Goal: Task Accomplishment & Management: Complete application form

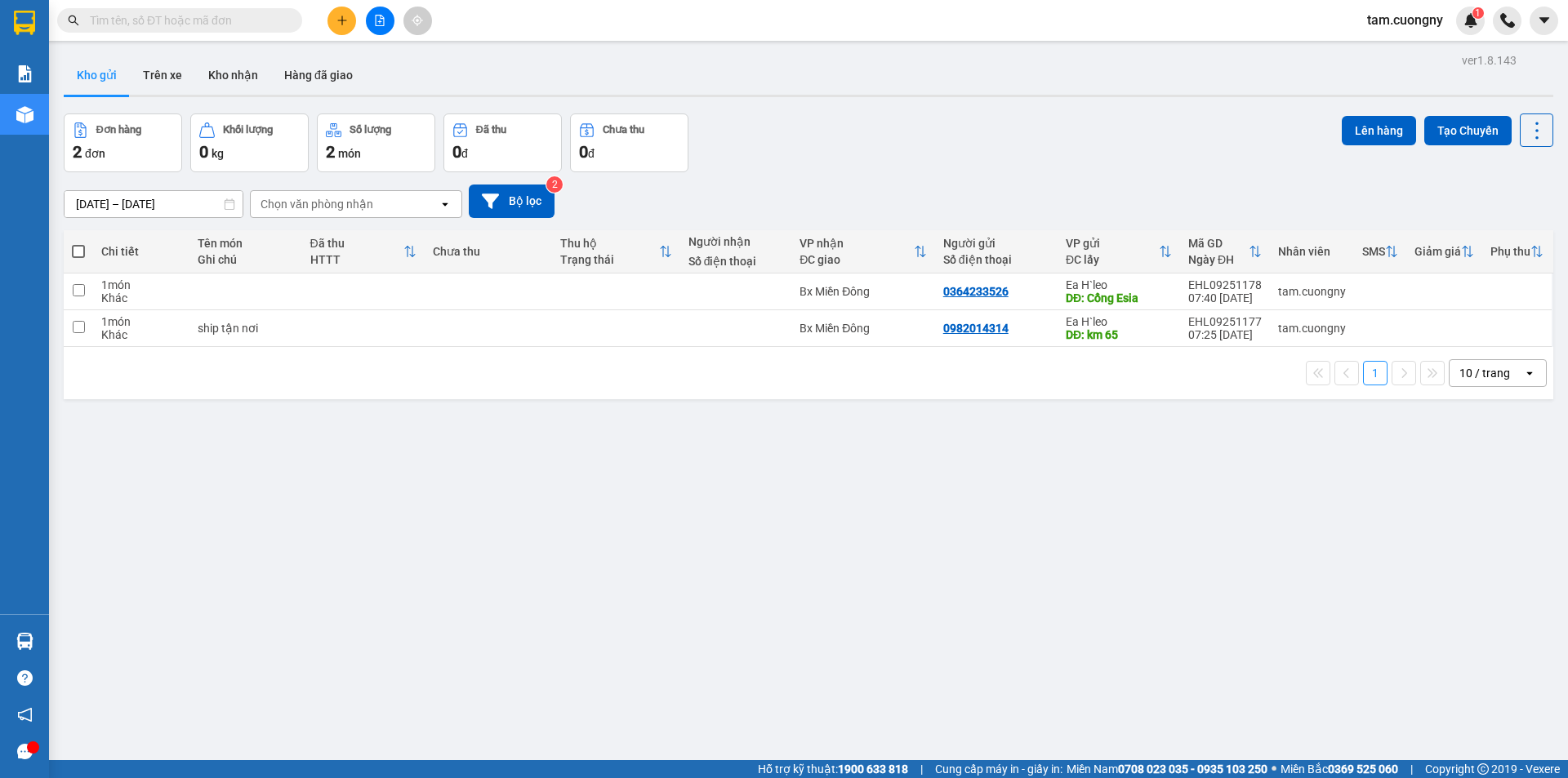
click at [249, 17] on input "text" at bounding box center [186, 20] width 193 height 18
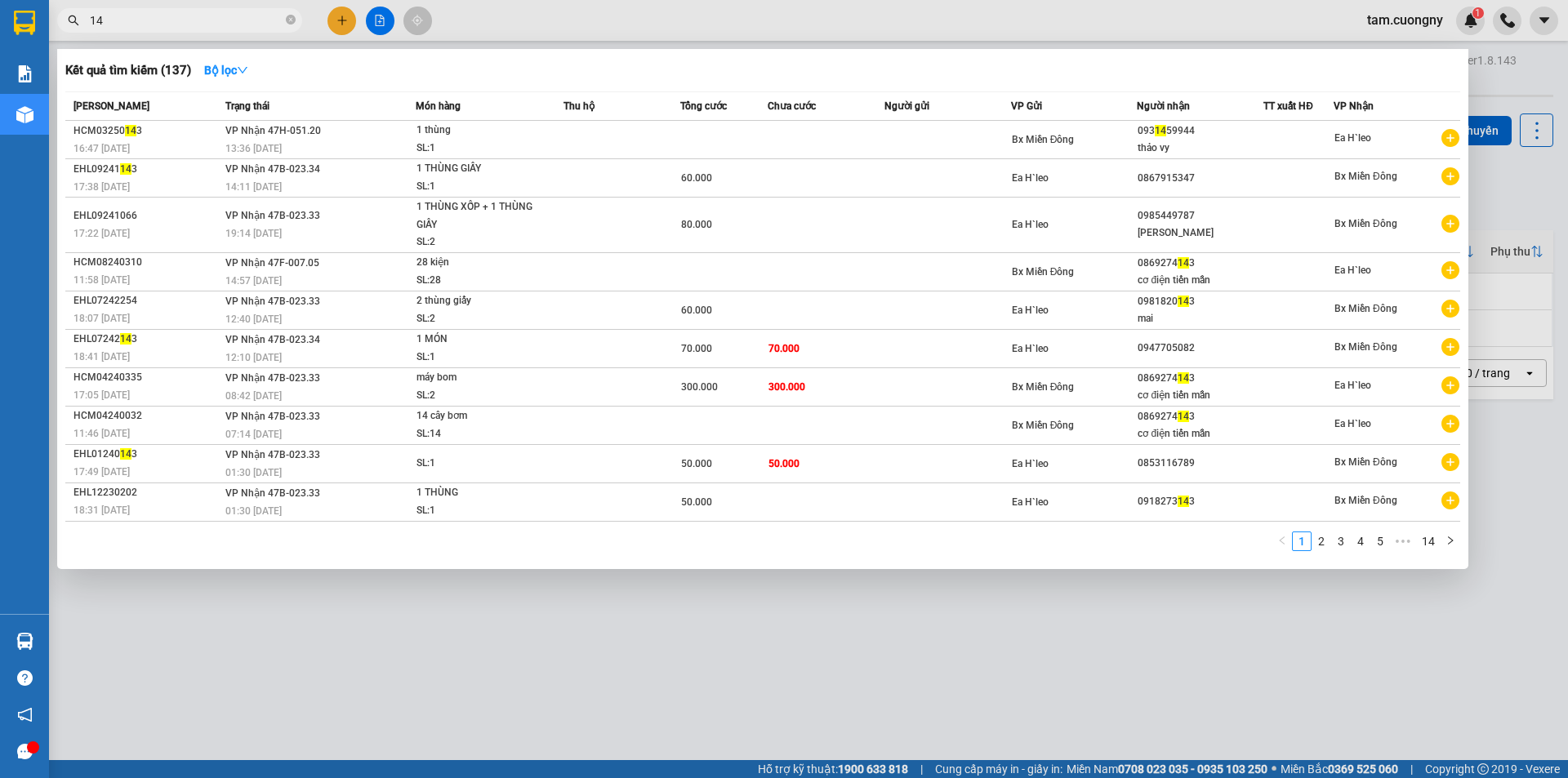
type input "1"
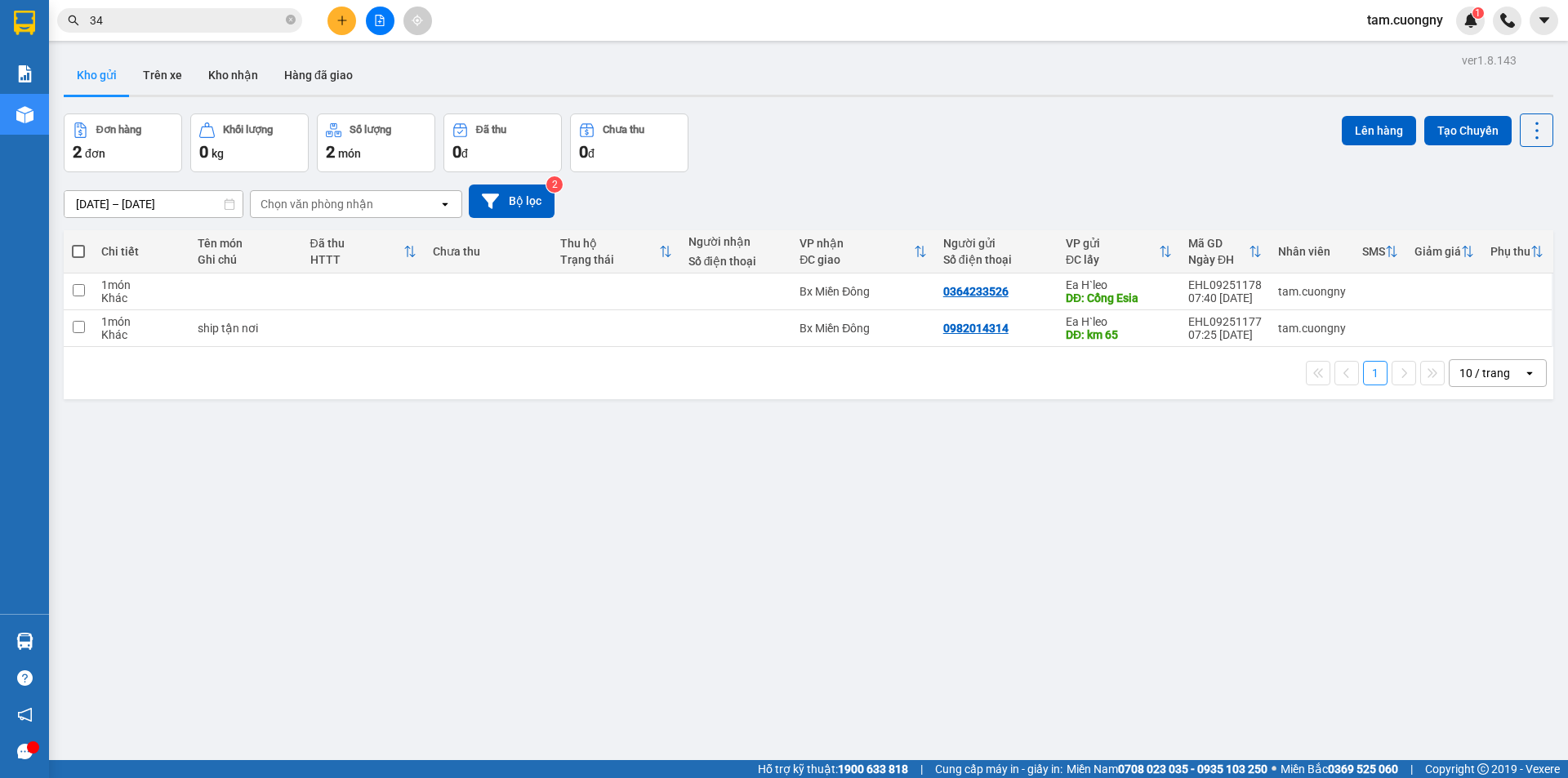
type input "344"
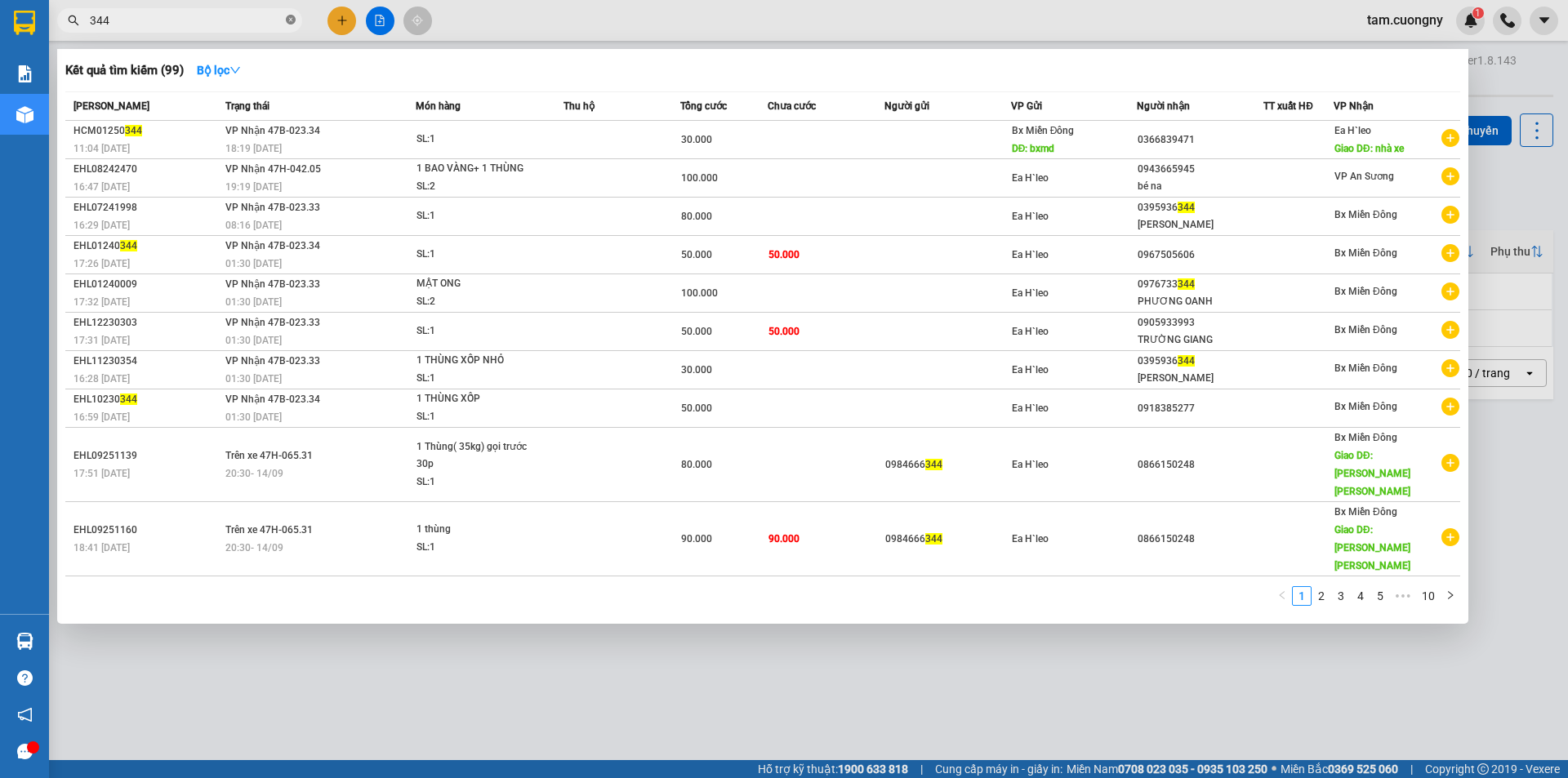
click at [292, 20] on icon "close-circle" at bounding box center [291, 20] width 10 height 10
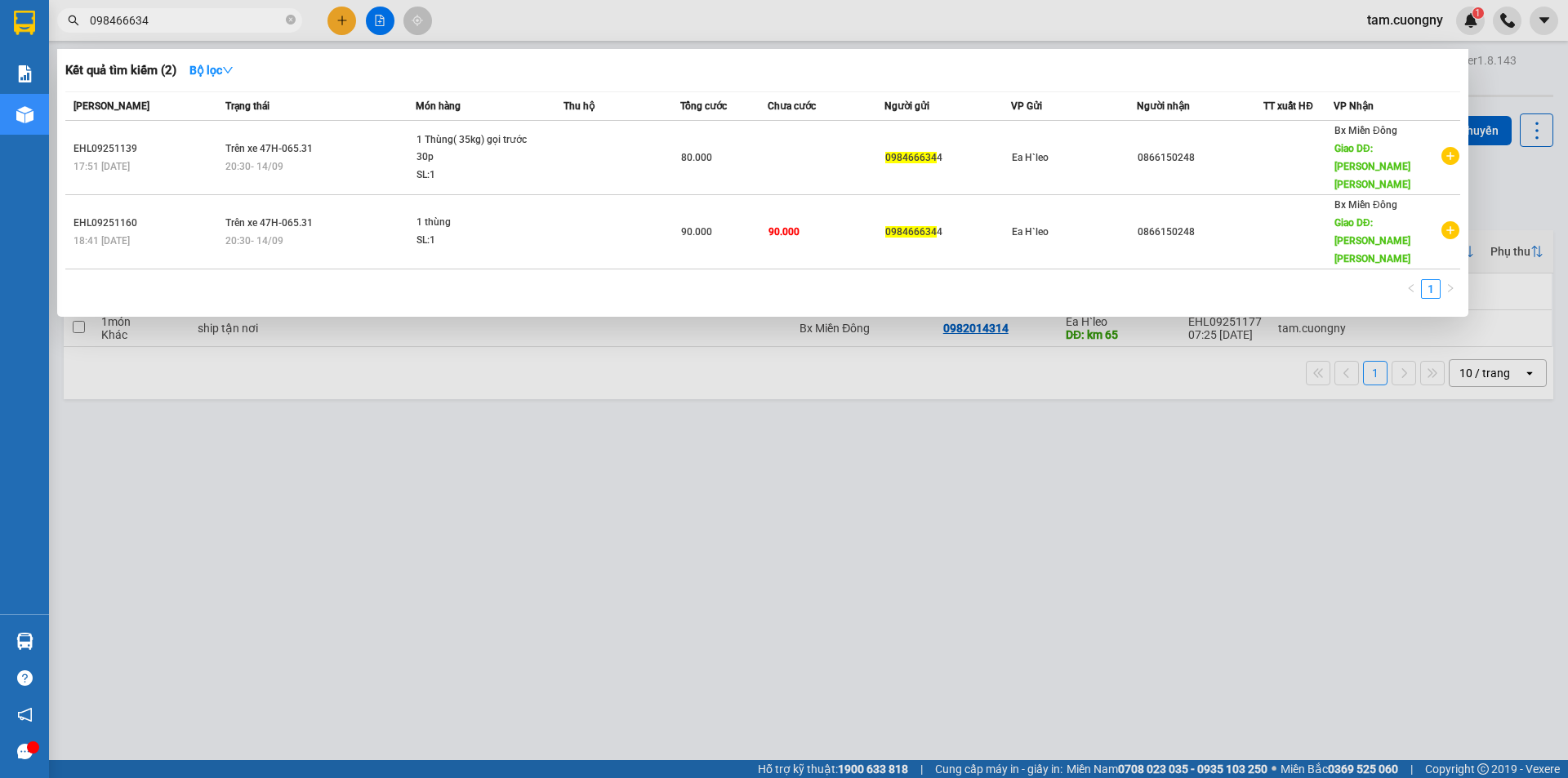
type input "0984666344"
click at [291, 22] on icon "close-circle" at bounding box center [291, 20] width 10 height 10
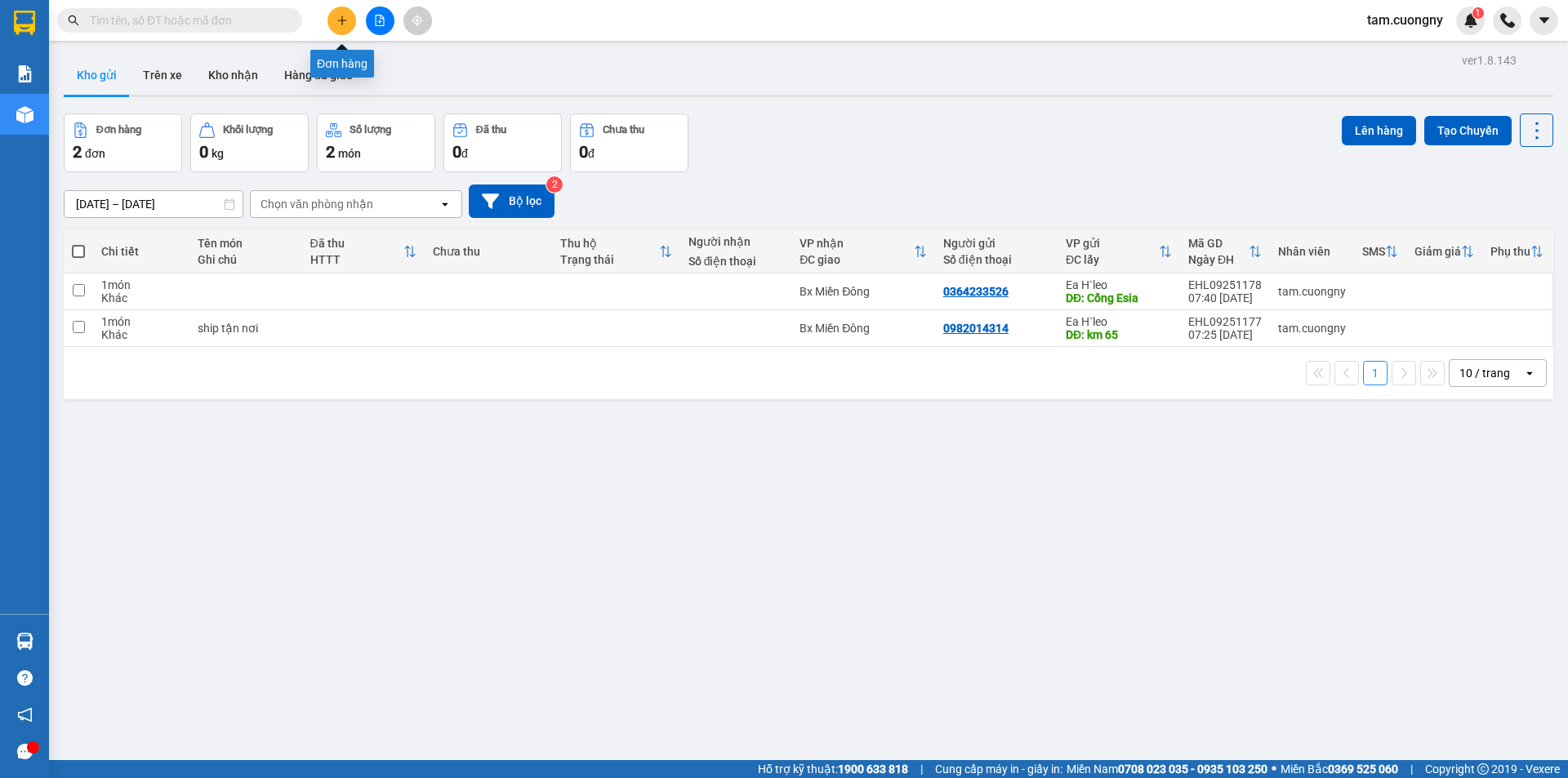
click at [348, 18] on button at bounding box center [342, 21] width 29 height 29
